Goal: Transaction & Acquisition: Purchase product/service

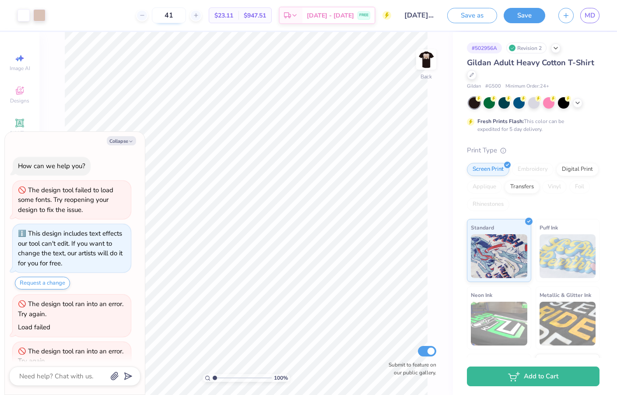
scroll to position [115, 0]
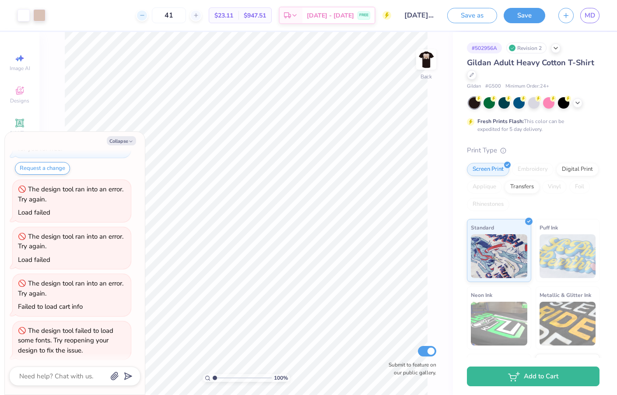
click at [145, 18] on icon at bounding box center [142, 15] width 6 height 6
type input "40"
click at [127, 140] on button "Collapse" at bounding box center [121, 140] width 29 height 9
type textarea "x"
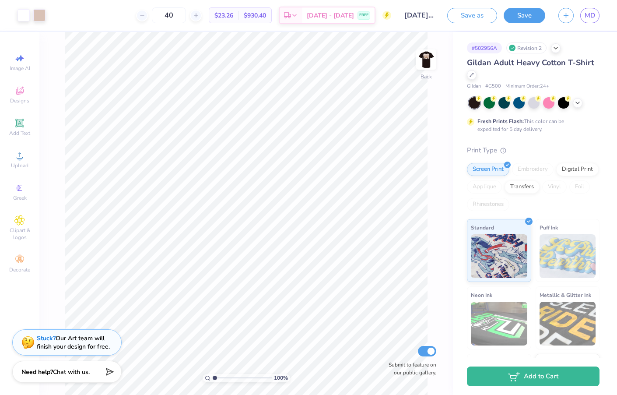
click at [235, 0] on div "40 $23.26 Per Item $930.40 Total Est. Delivery [DATE] - [DATE] FREE" at bounding box center [221, 15] width 339 height 31
click at [422, 70] on img at bounding box center [426, 59] width 35 height 35
click at [15, 159] on icon at bounding box center [19, 155] width 11 height 11
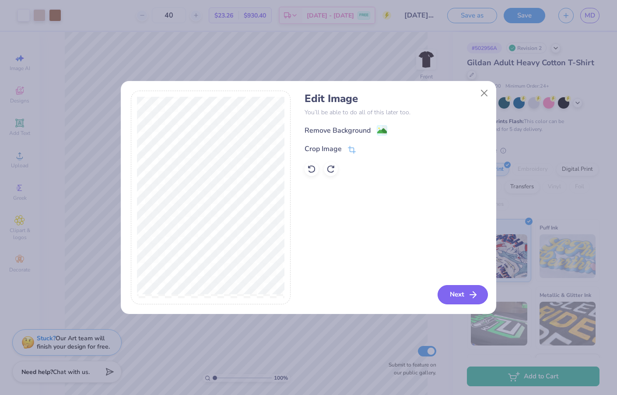
click at [458, 294] on button "Next" at bounding box center [463, 294] width 50 height 19
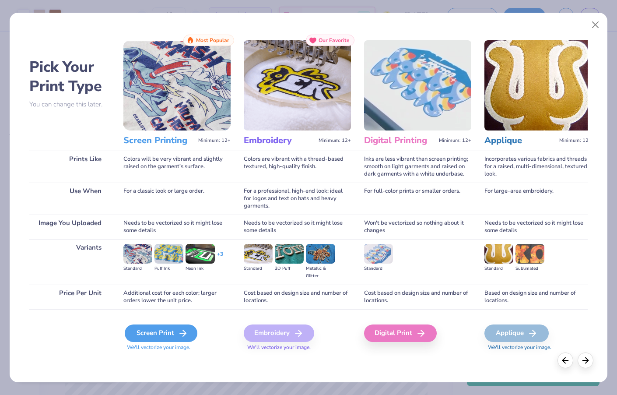
click at [178, 331] on icon at bounding box center [183, 333] width 11 height 11
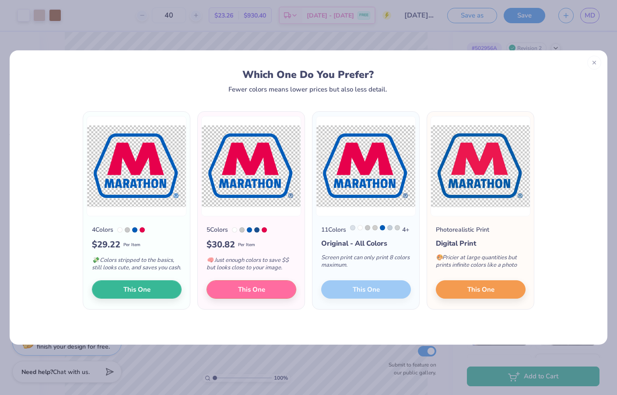
click at [453, 243] on div "Digital Print" at bounding box center [481, 243] width 90 height 11
click at [139, 244] on span "Per Item" at bounding box center [131, 245] width 17 height 7
click at [132, 293] on span "This One" at bounding box center [136, 288] width 27 height 10
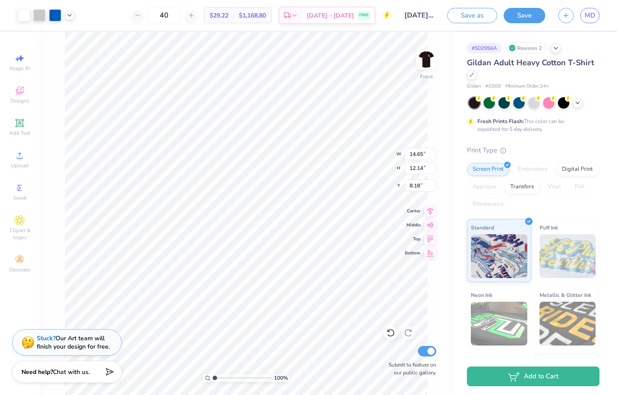
type input "11.69"
type input "9.69"
type input "10.63"
click at [15, 163] on span "Upload" at bounding box center [20, 165] width 18 height 7
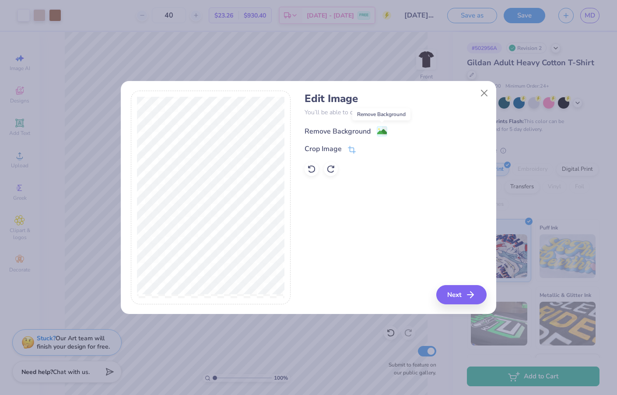
click at [384, 130] on image at bounding box center [382, 132] width 10 height 10
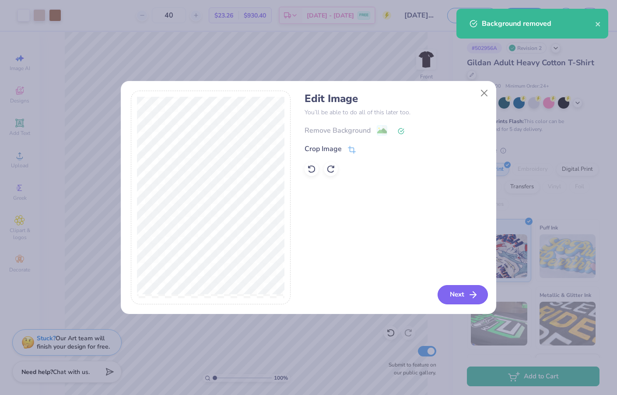
click at [470, 292] on icon "button" at bounding box center [473, 294] width 11 height 11
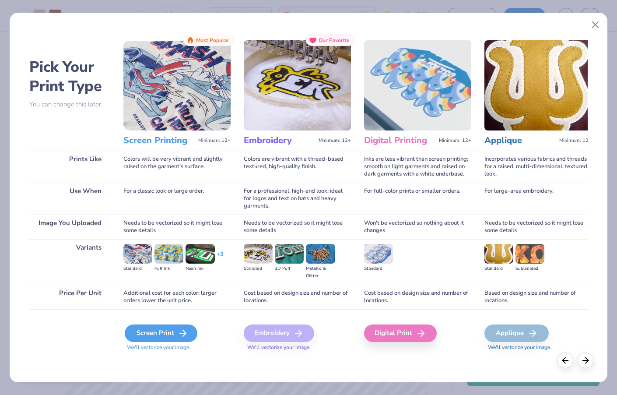
click at [182, 330] on icon at bounding box center [183, 333] width 11 height 11
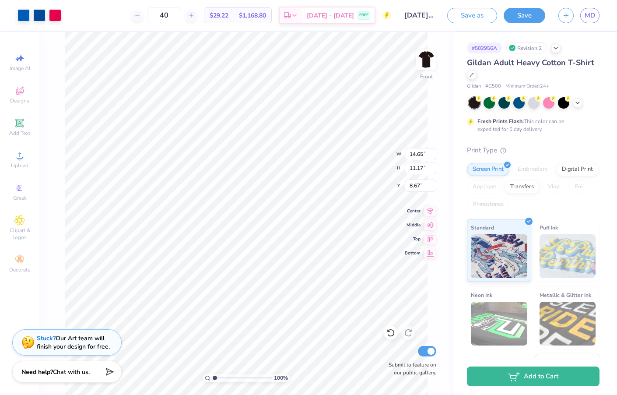
type input "7.30"
type input "5.57"
type input "14.26"
click at [23, 17] on div at bounding box center [24, 14] width 12 height 12
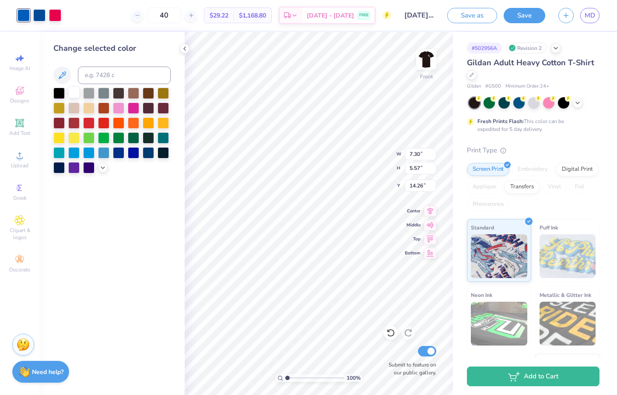
click at [73, 96] on div at bounding box center [73, 92] width 11 height 11
click at [36, 17] on div at bounding box center [39, 14] width 12 height 12
click at [70, 96] on div at bounding box center [73, 92] width 11 height 11
click at [40, 15] on div at bounding box center [39, 14] width 12 height 12
click at [149, 96] on div at bounding box center [148, 92] width 11 height 11
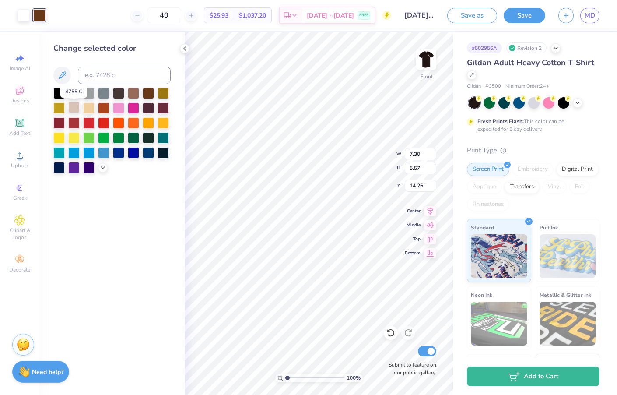
click at [74, 106] on div at bounding box center [73, 107] width 11 height 11
type input "3.81"
type input "2.91"
type input "13.49"
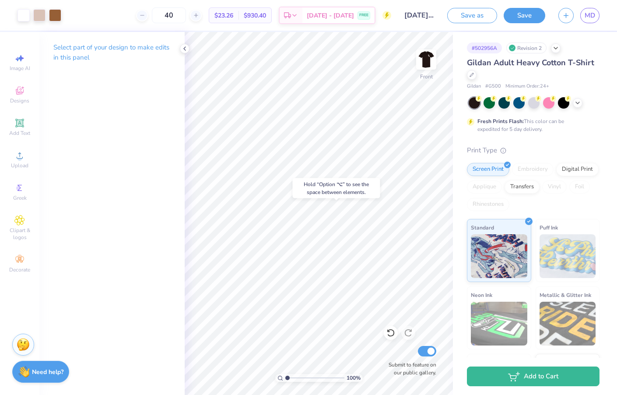
click at [129, 16] on div "40 $23.26 Per Item $930.40 Total Est. Delivery [DATE] - [DATE] FREE" at bounding box center [229, 15] width 323 height 31
click at [21, 157] on circle at bounding box center [19, 158] width 5 height 5
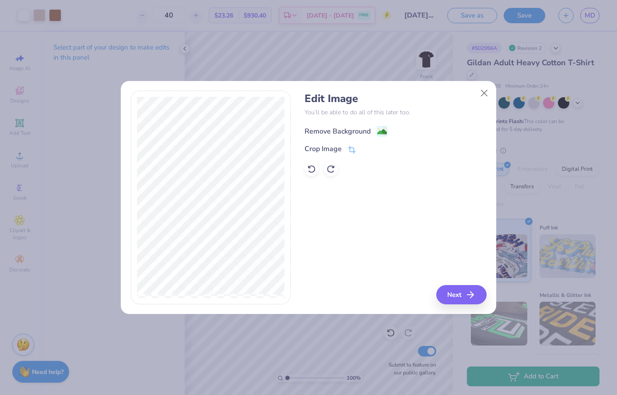
click at [381, 129] on image at bounding box center [382, 132] width 10 height 10
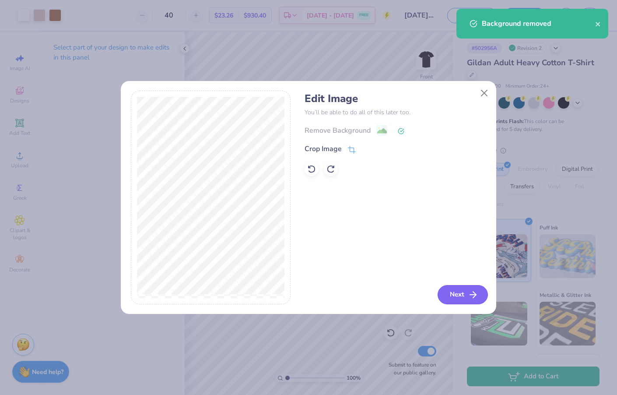
click at [468, 300] on button "Next" at bounding box center [463, 294] width 50 height 19
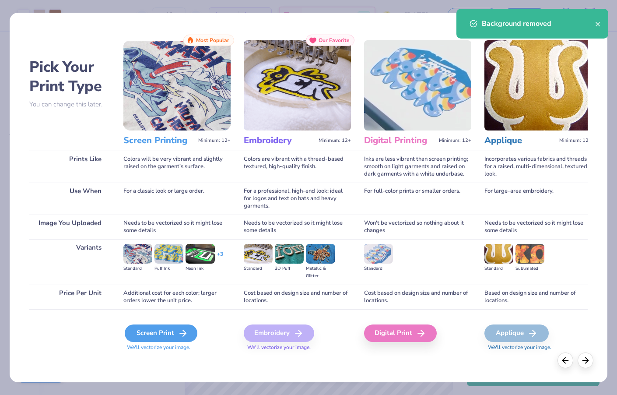
click at [155, 333] on div "Screen Print" at bounding box center [161, 333] width 73 height 18
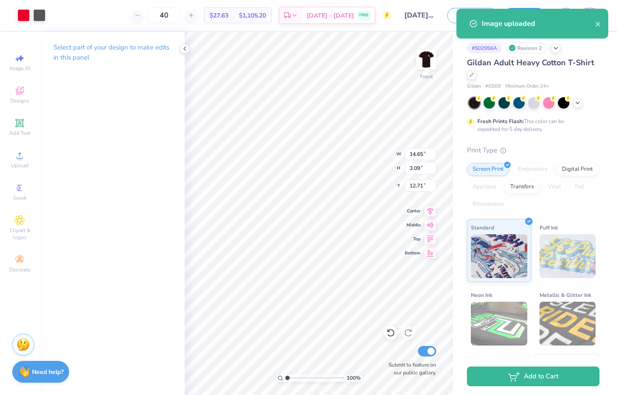
type input "5.56"
type input "1.17"
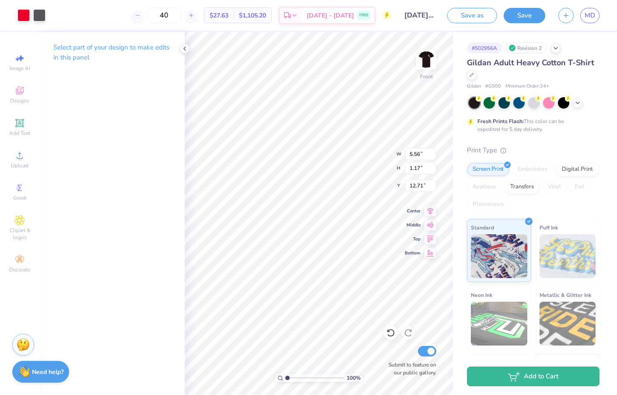
type input "14.25"
click at [18, 12] on div at bounding box center [24, 14] width 12 height 12
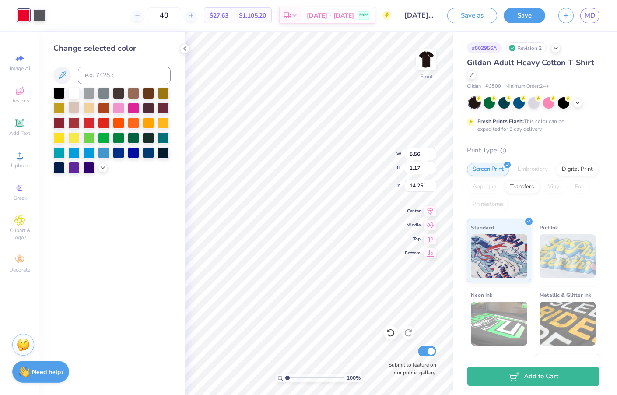
click at [74, 109] on div at bounding box center [73, 107] width 11 height 11
click at [43, 12] on div at bounding box center [39, 14] width 12 height 12
click at [75, 96] on div at bounding box center [73, 92] width 11 height 11
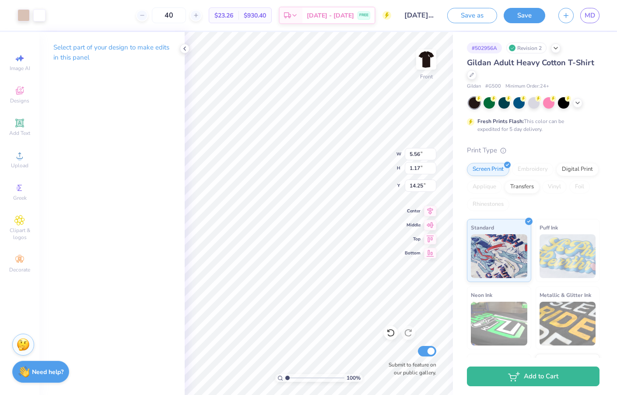
click at [459, 115] on div "# 502956A Revision 2 Gildan Adult Heavy Cotton T-Shirt Gildan # G500 Minimum Or…" at bounding box center [535, 224] width 164 height 385
click at [454, 33] on div "# 502956A Revision 2 Gildan Adult Heavy Cotton T-Shirt Gildan # G500 Minimum Or…" at bounding box center [535, 224] width 164 height 385
click at [584, 137] on div "Gildan Adult Heavy Cotton T-Shirt Gildan # G500 Minimum Order: 24 + Fresh Print…" at bounding box center [533, 237] width 133 height 360
click at [513, 33] on div "# 502956A Revision 2 Gildan Adult Heavy Cotton T-Shirt Gildan # G500 Minimum Or…" at bounding box center [535, 224] width 164 height 385
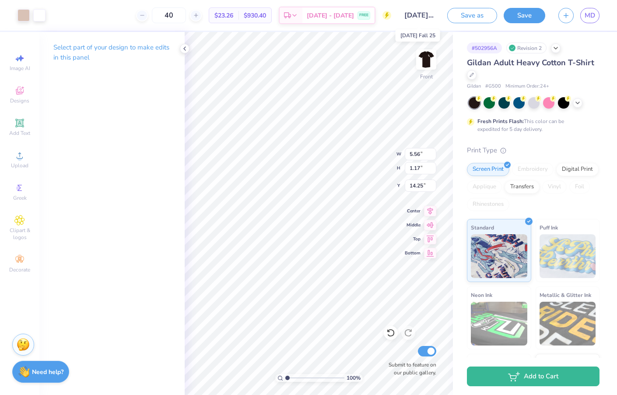
click at [439, 8] on input "[DATE] Fall 25" at bounding box center [419, 16] width 43 height 18
click at [399, 28] on div "Design Title [DATE] Fall 25" at bounding box center [419, 15] width 43 height 31
